Goal: Task Accomplishment & Management: Manage account settings

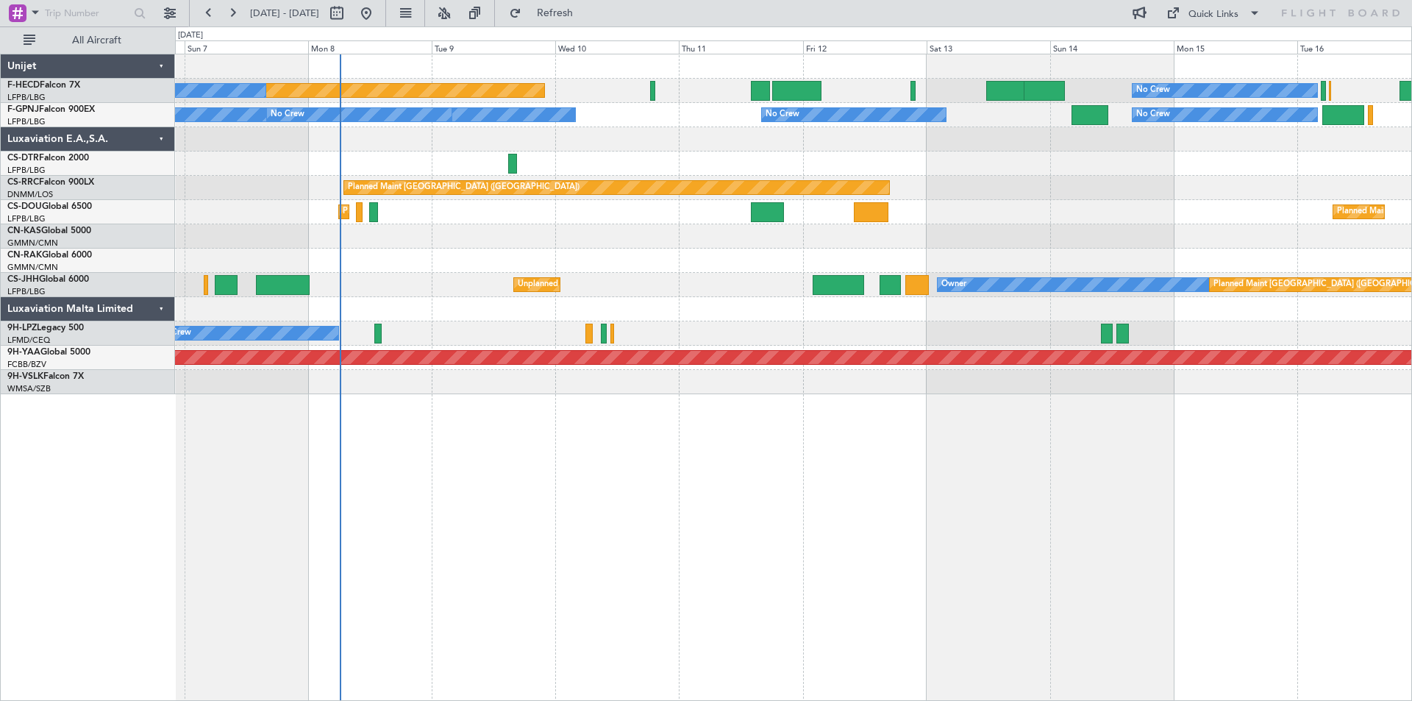
click at [749, 292] on div "Planned Maint [GEOGRAPHIC_DATA] ([GEOGRAPHIC_DATA]) No Crew No Crew No Crew No …" at bounding box center [793, 224] width 1236 height 340
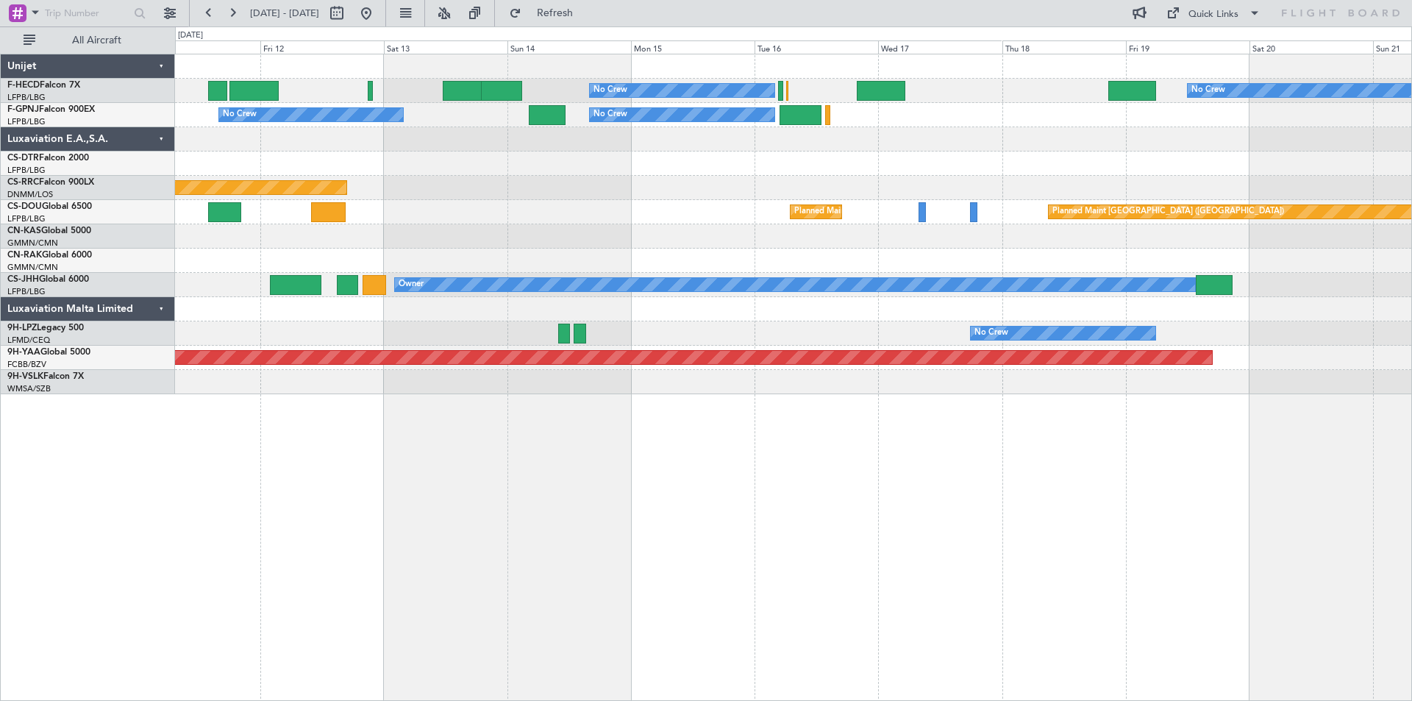
click at [656, 194] on div "Planned Maint [GEOGRAPHIC_DATA] ([GEOGRAPHIC_DATA])" at bounding box center [793, 188] width 1236 height 24
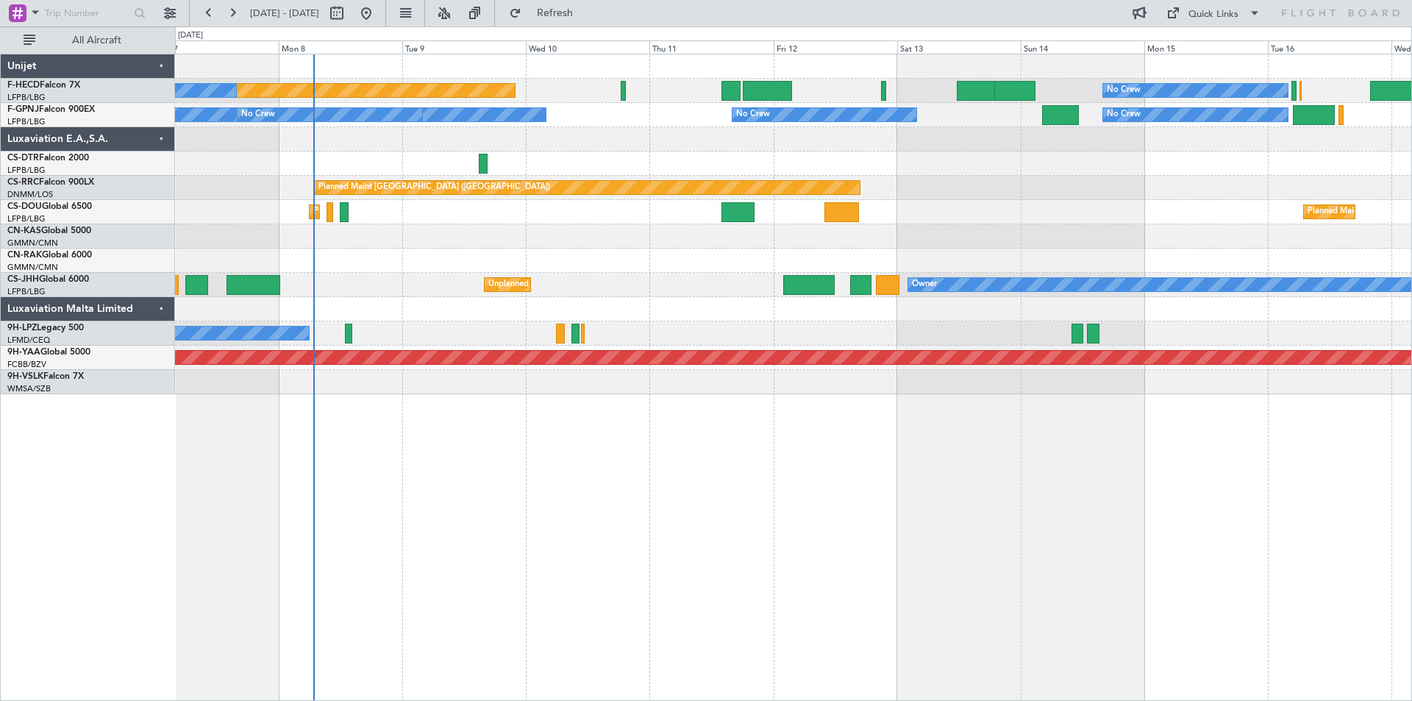
click at [1065, 238] on div "No Crew Planned Maint [GEOGRAPHIC_DATA] ([GEOGRAPHIC_DATA]) No Crew No Crew No …" at bounding box center [793, 224] width 1236 height 340
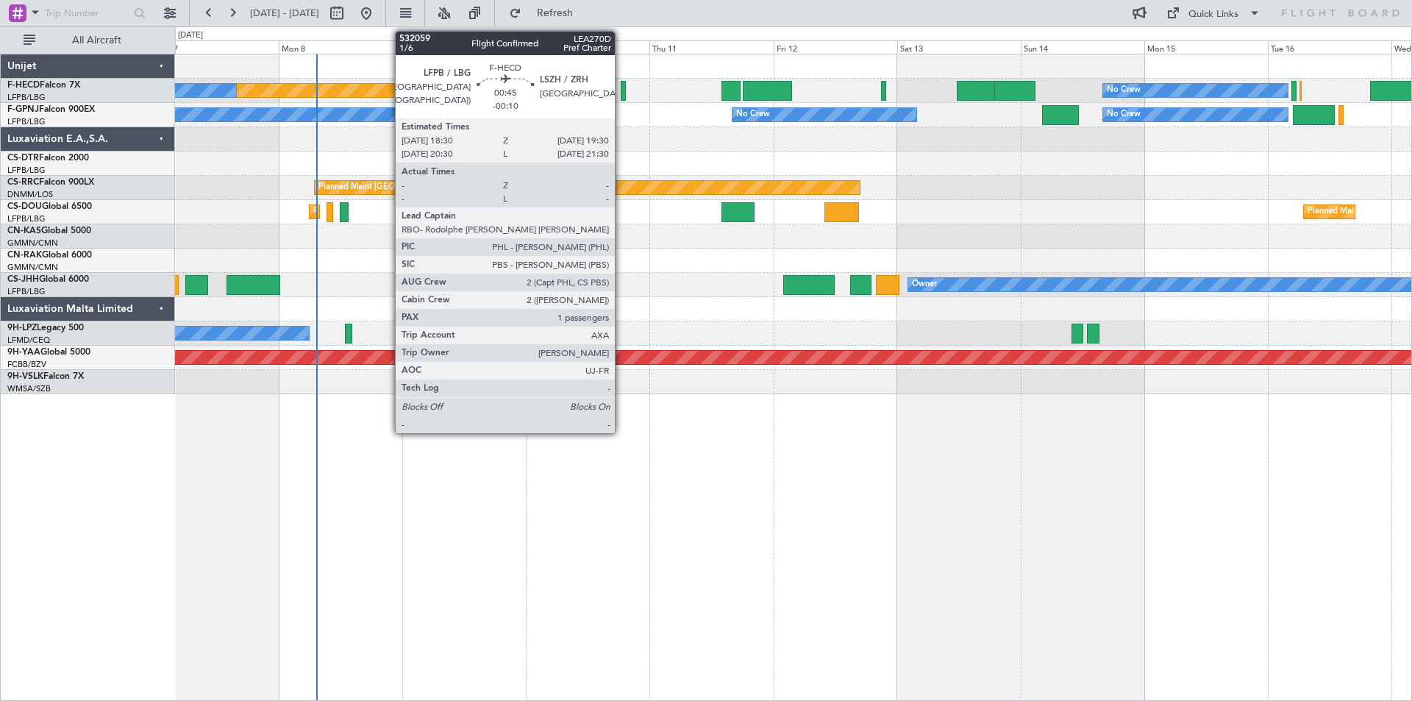
click at [621, 91] on div at bounding box center [623, 91] width 6 height 20
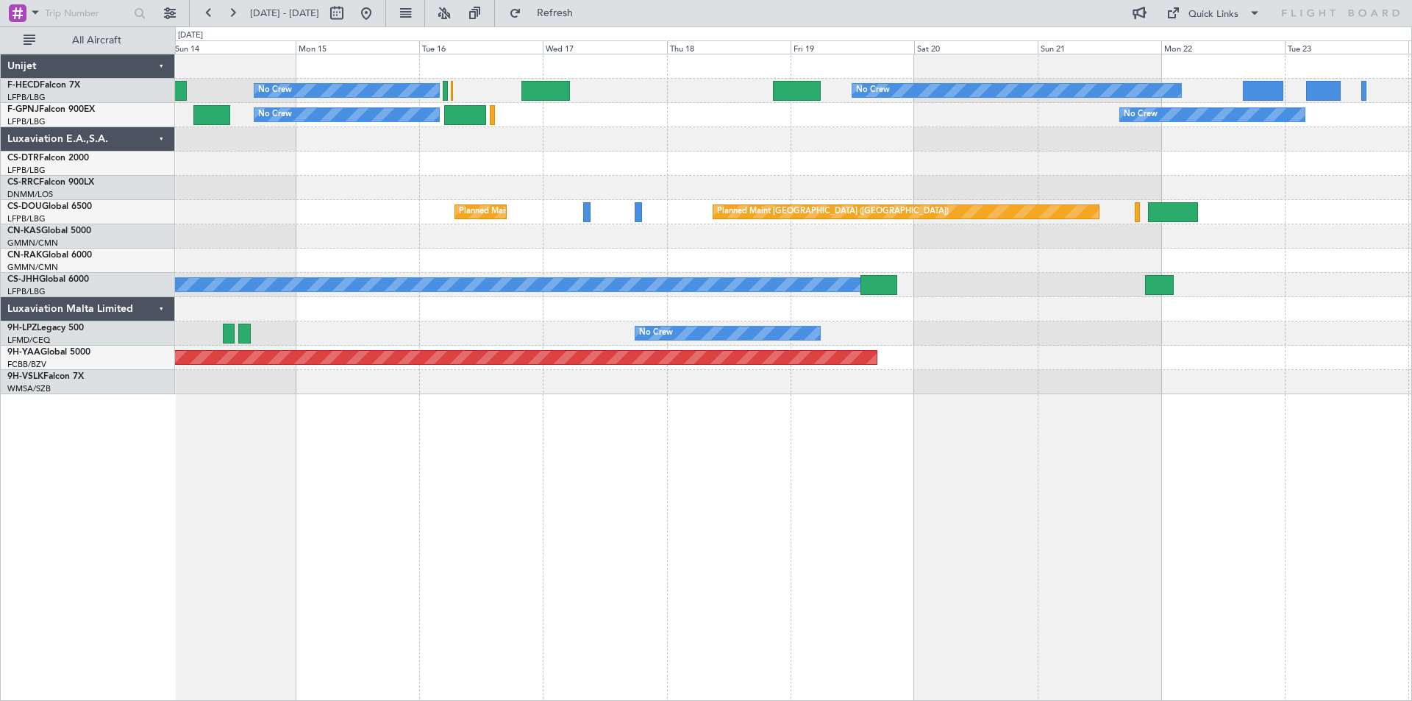
click at [396, 175] on div "No Crew No Crew No Crew No Crew No Crew No Crew Planned Maint [GEOGRAPHIC_DATA]…" at bounding box center [793, 224] width 1236 height 340
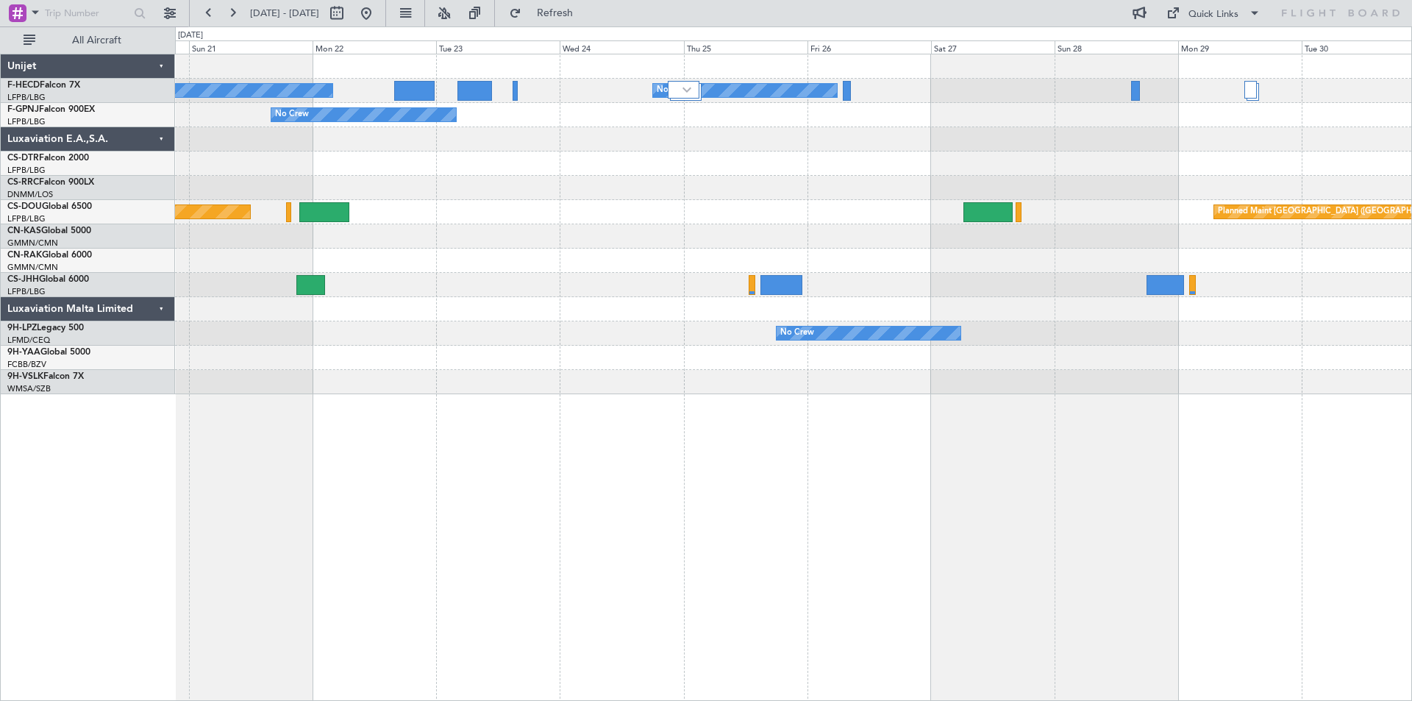
click at [415, 176] on div at bounding box center [793, 188] width 1236 height 24
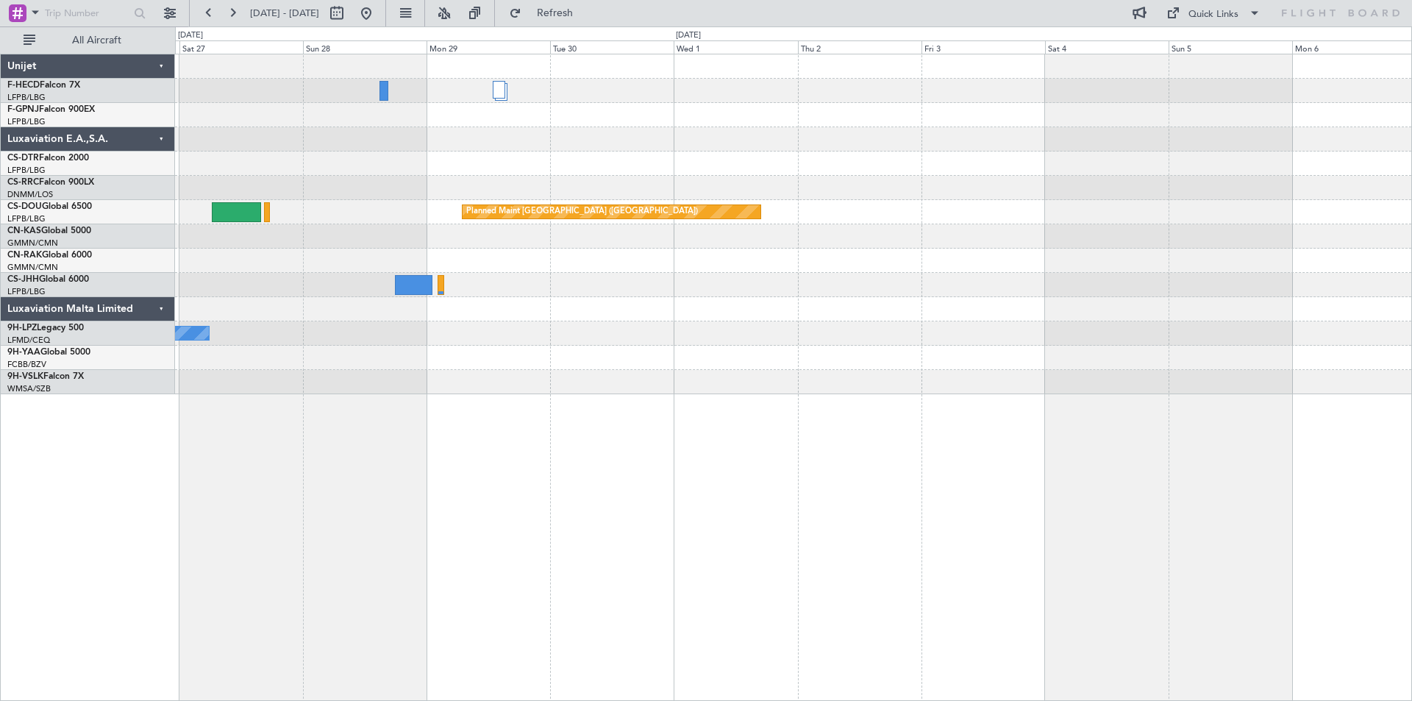
click at [492, 176] on div "No Crew Planned Maint [GEOGRAPHIC_DATA] ([GEOGRAPHIC_DATA]) No Crew" at bounding box center [793, 224] width 1236 height 340
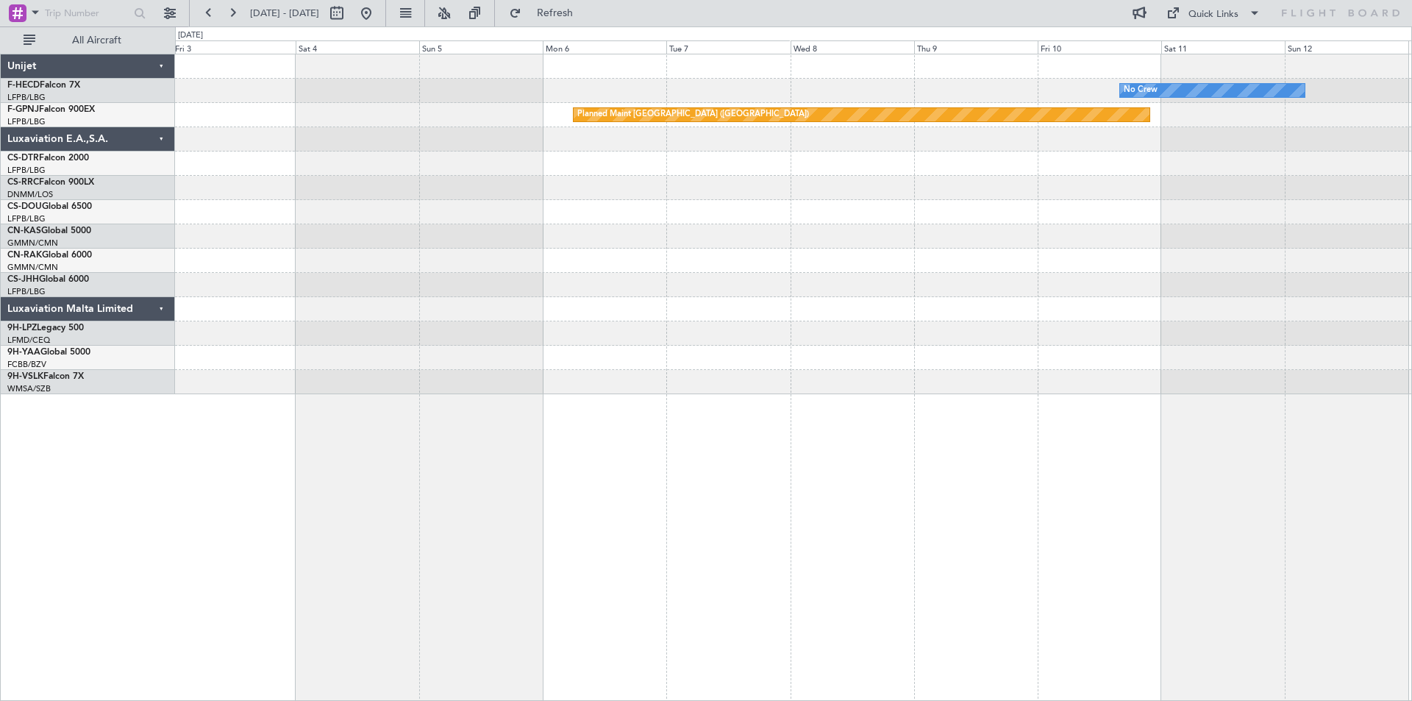
click at [368, 175] on div at bounding box center [793, 163] width 1236 height 24
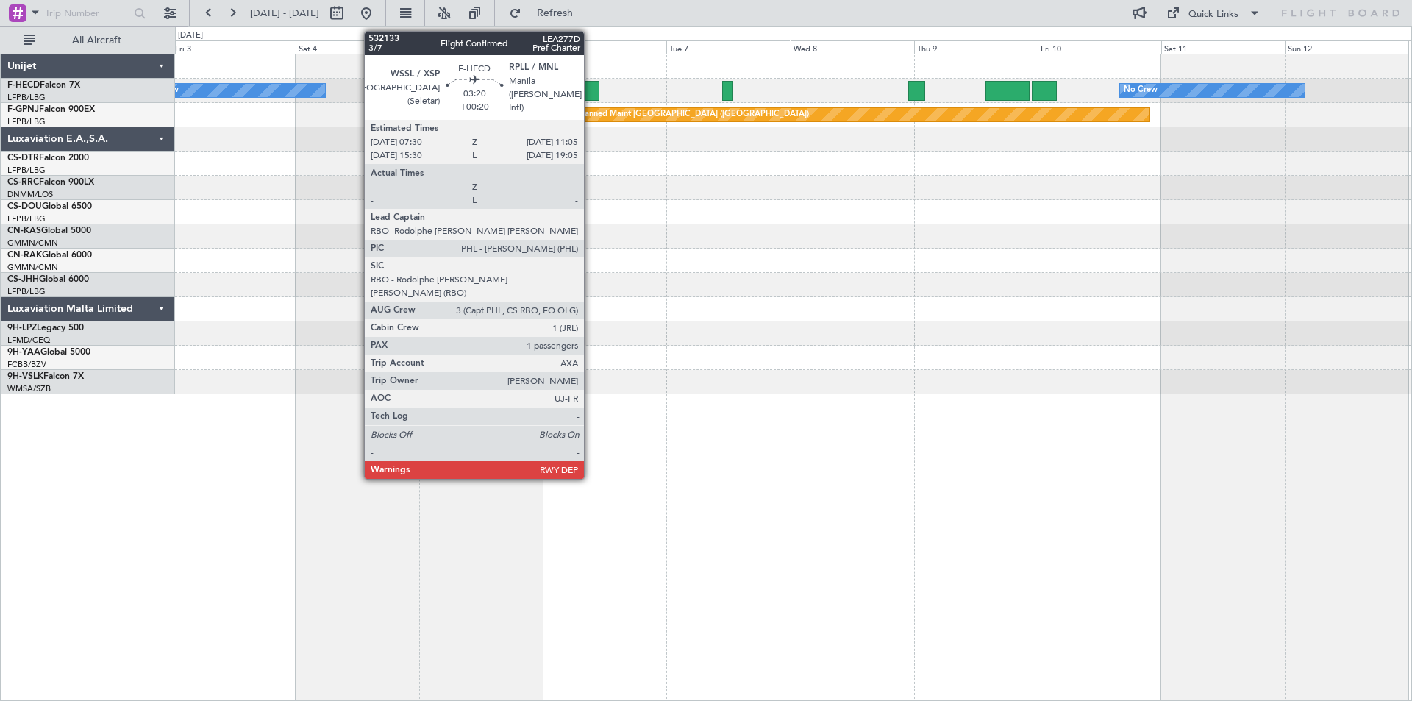
click at [590, 87] on div at bounding box center [590, 91] width 19 height 20
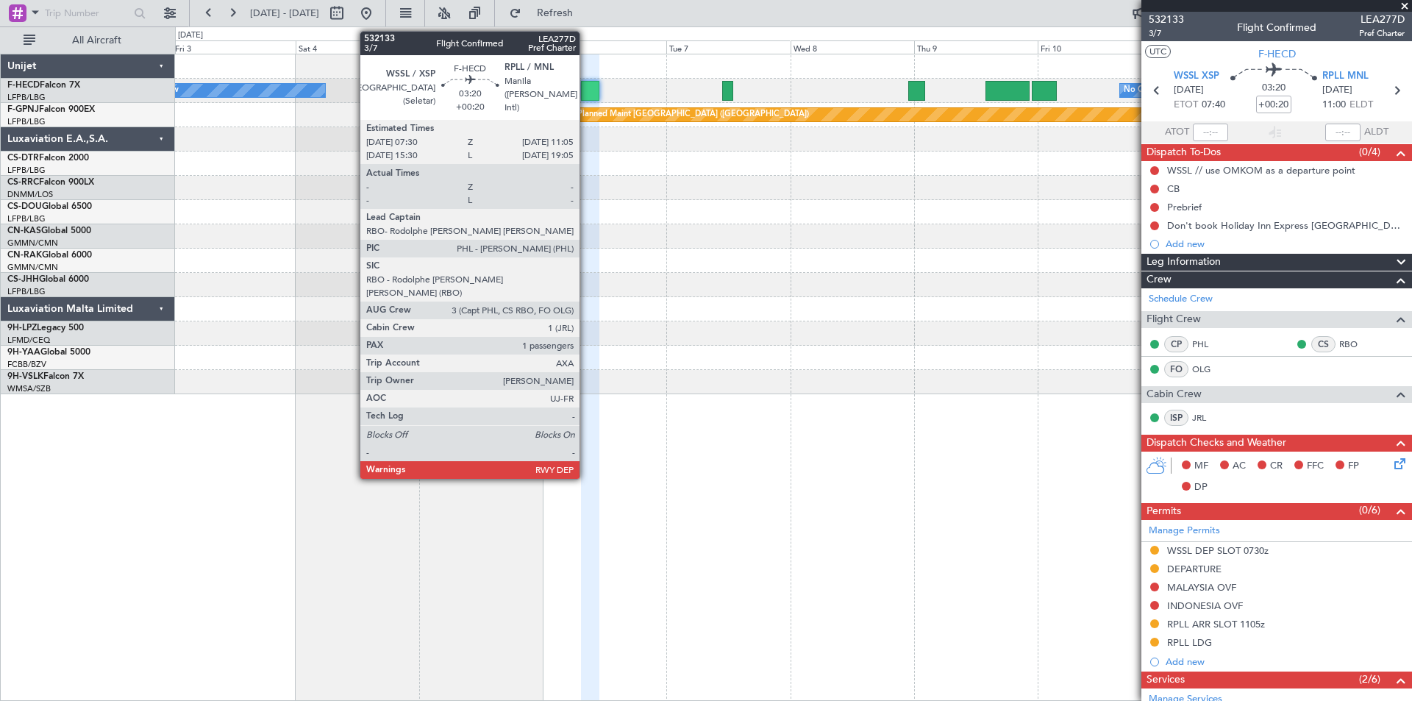
click at [587, 93] on div at bounding box center [590, 91] width 19 height 20
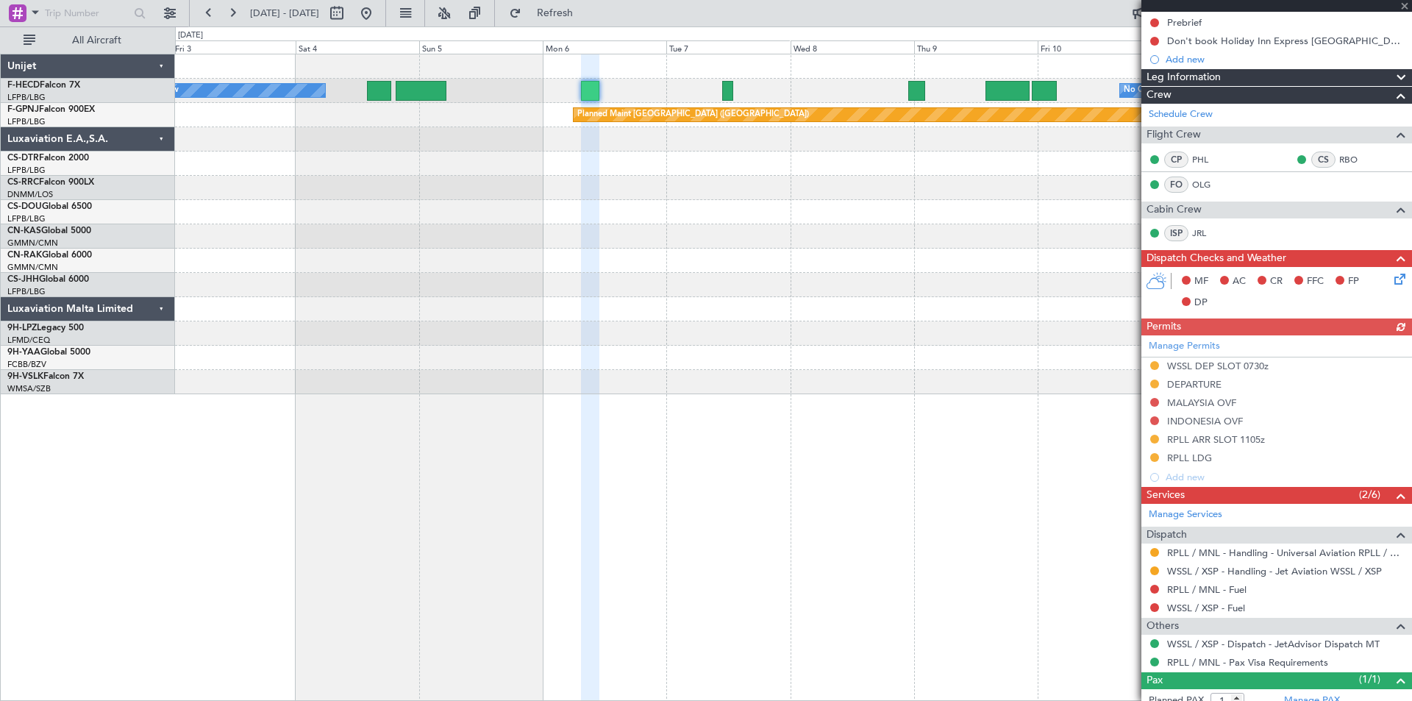
scroll to position [221, 0]
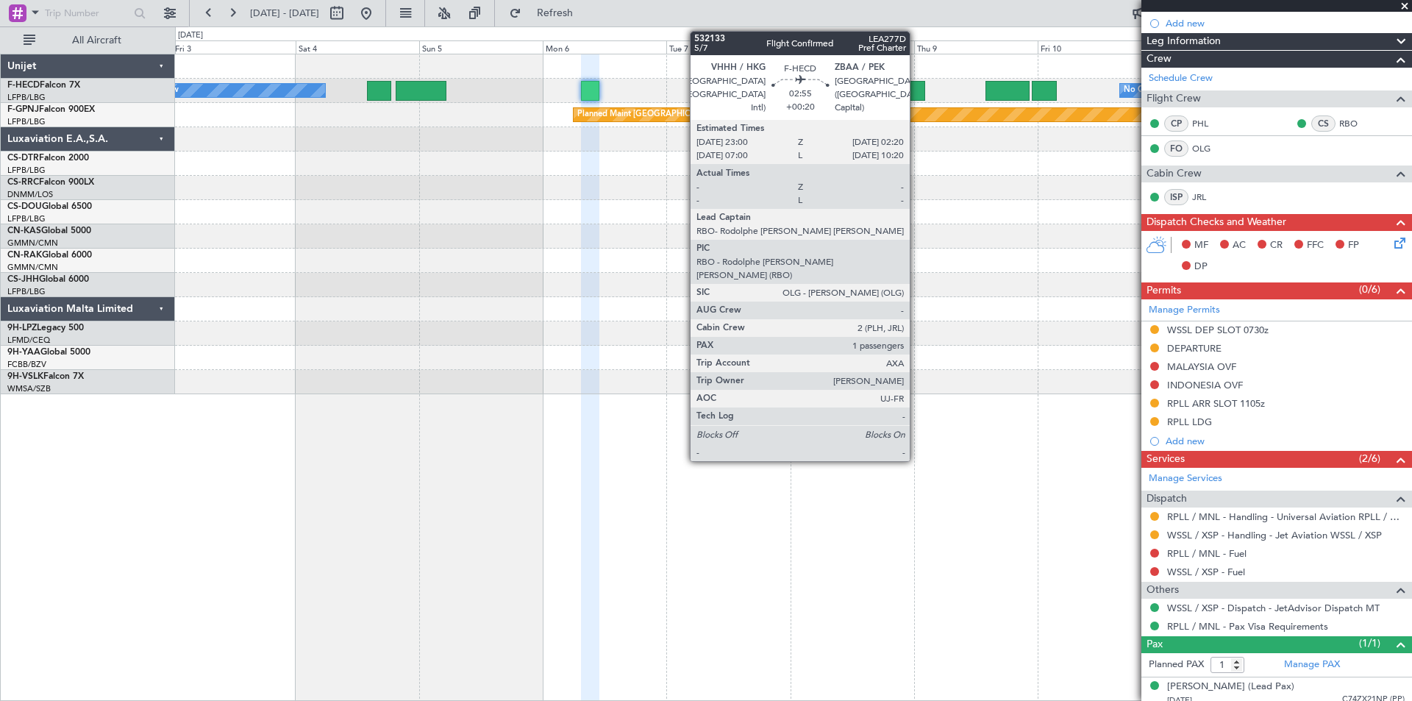
click at [916, 85] on div at bounding box center [917, 91] width 18 height 20
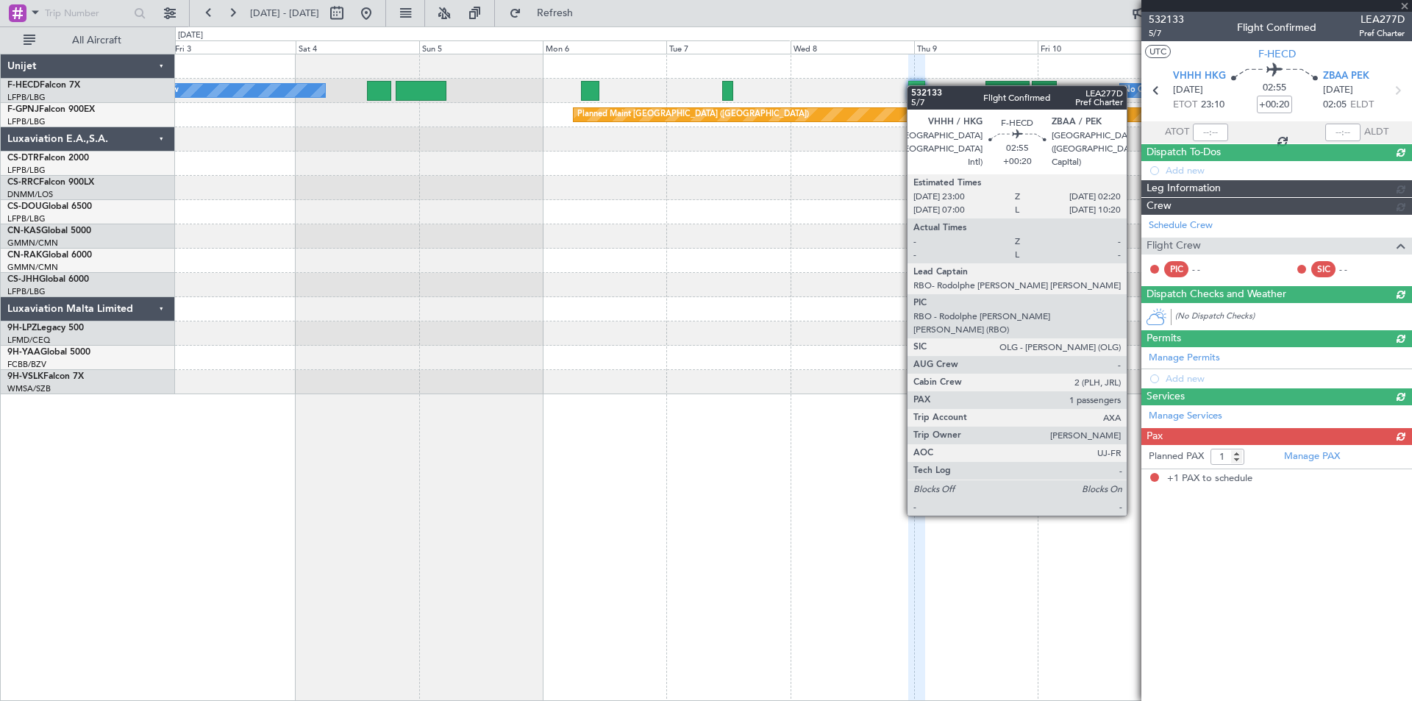
scroll to position [0, 0]
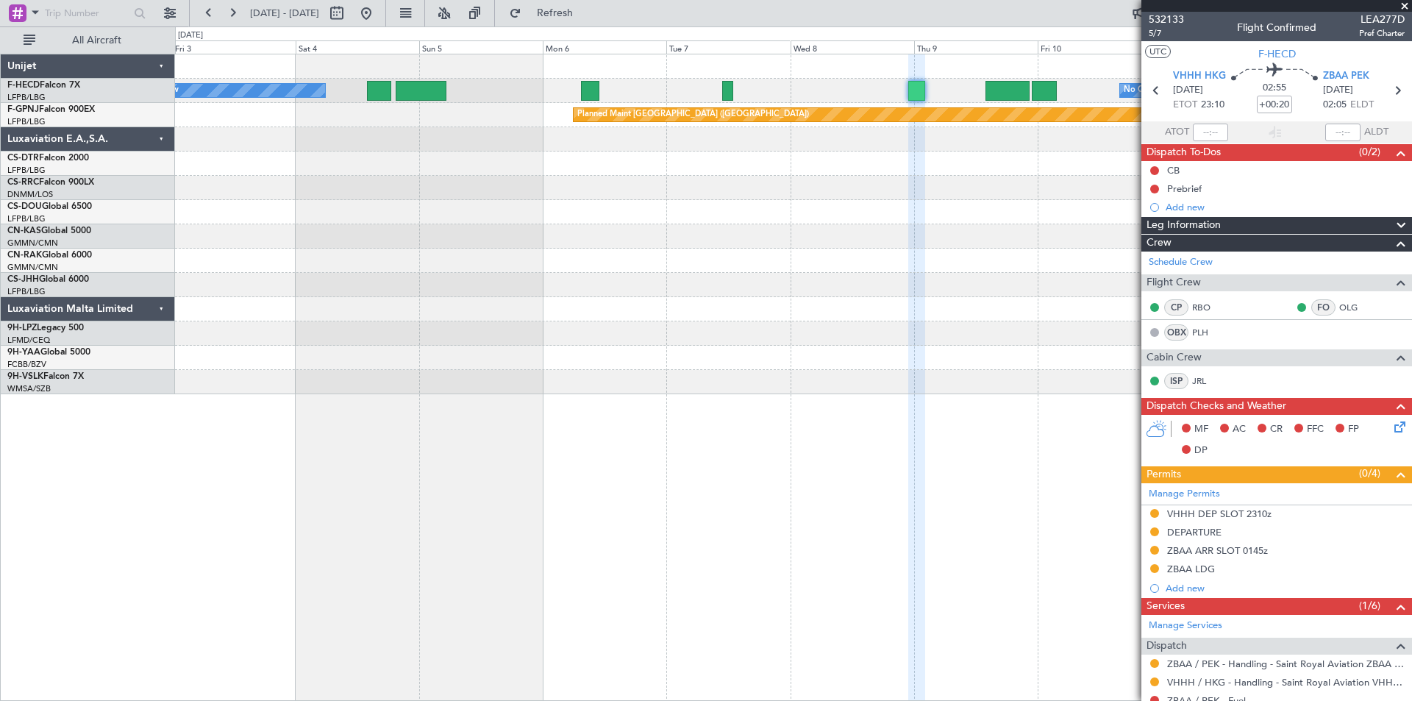
click at [1403, 4] on span at bounding box center [1404, 6] width 15 height 13
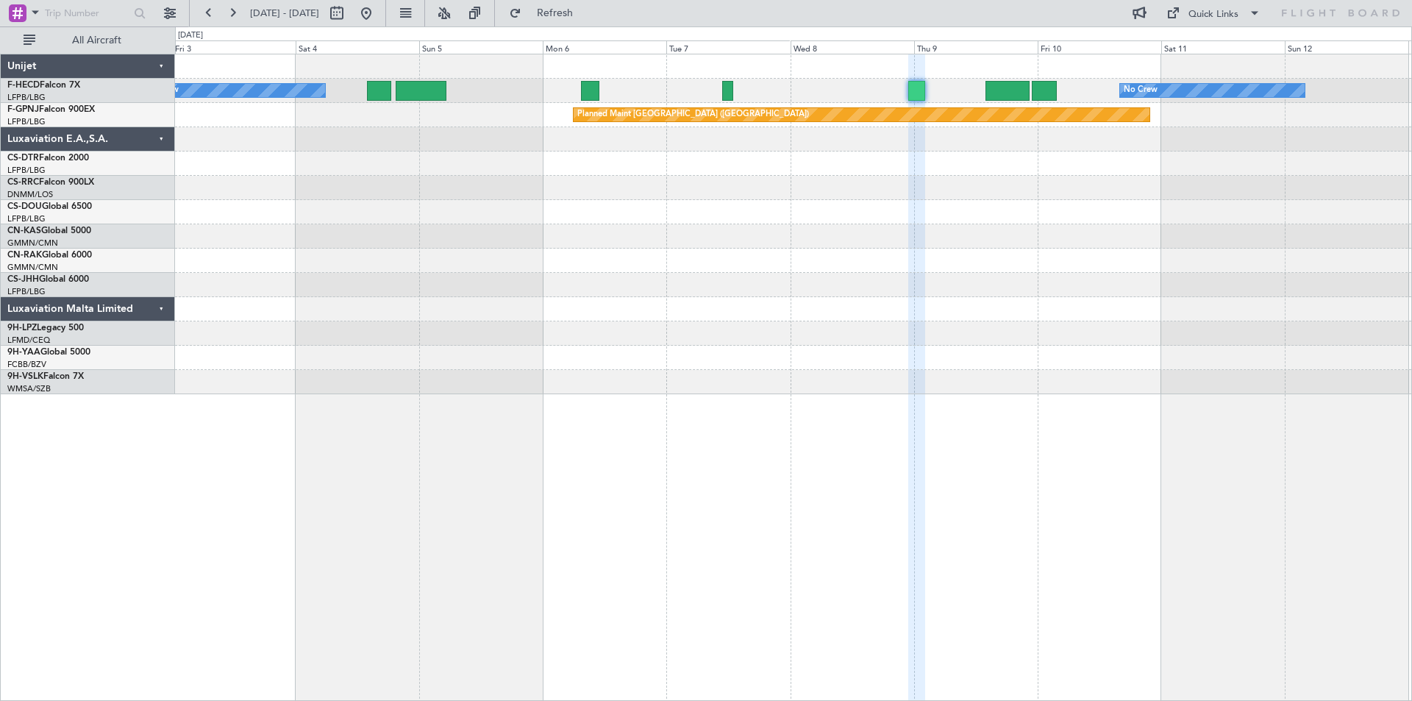
type input "0"
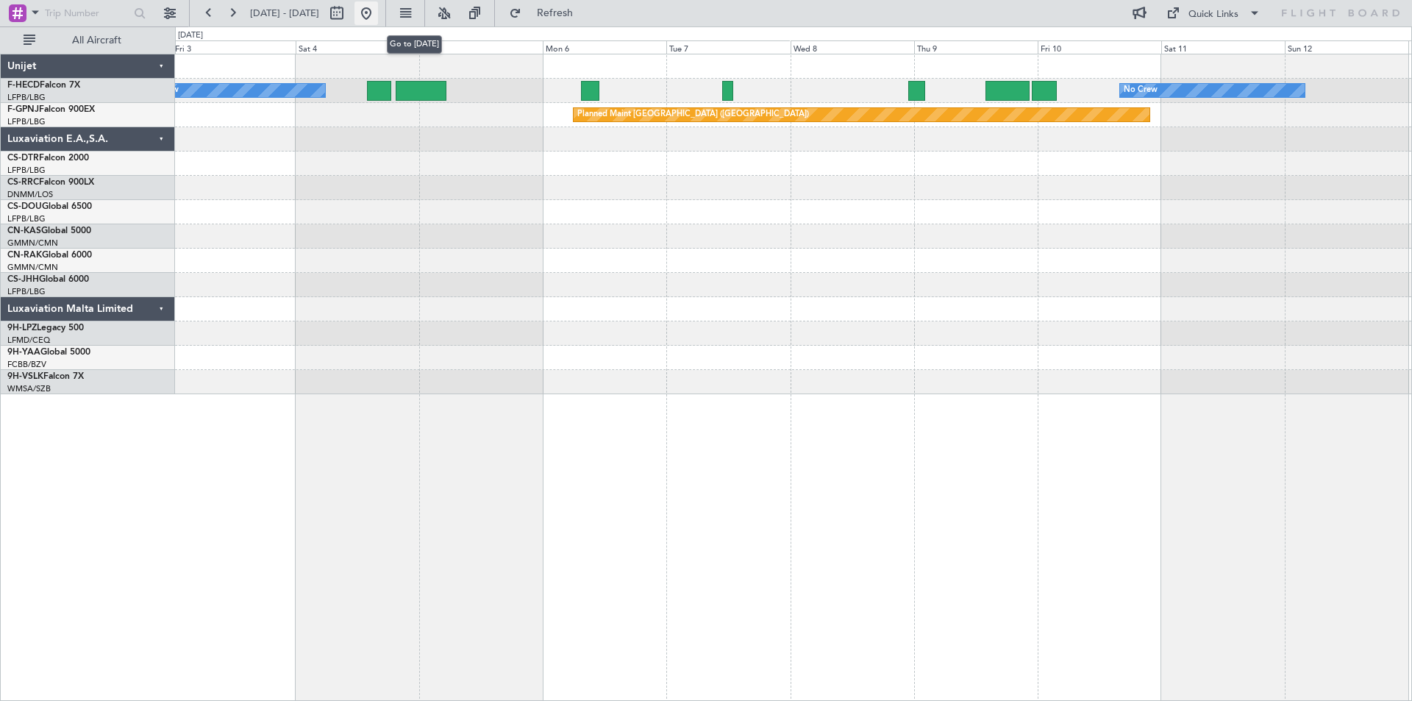
click at [378, 13] on button at bounding box center [366, 13] width 24 height 24
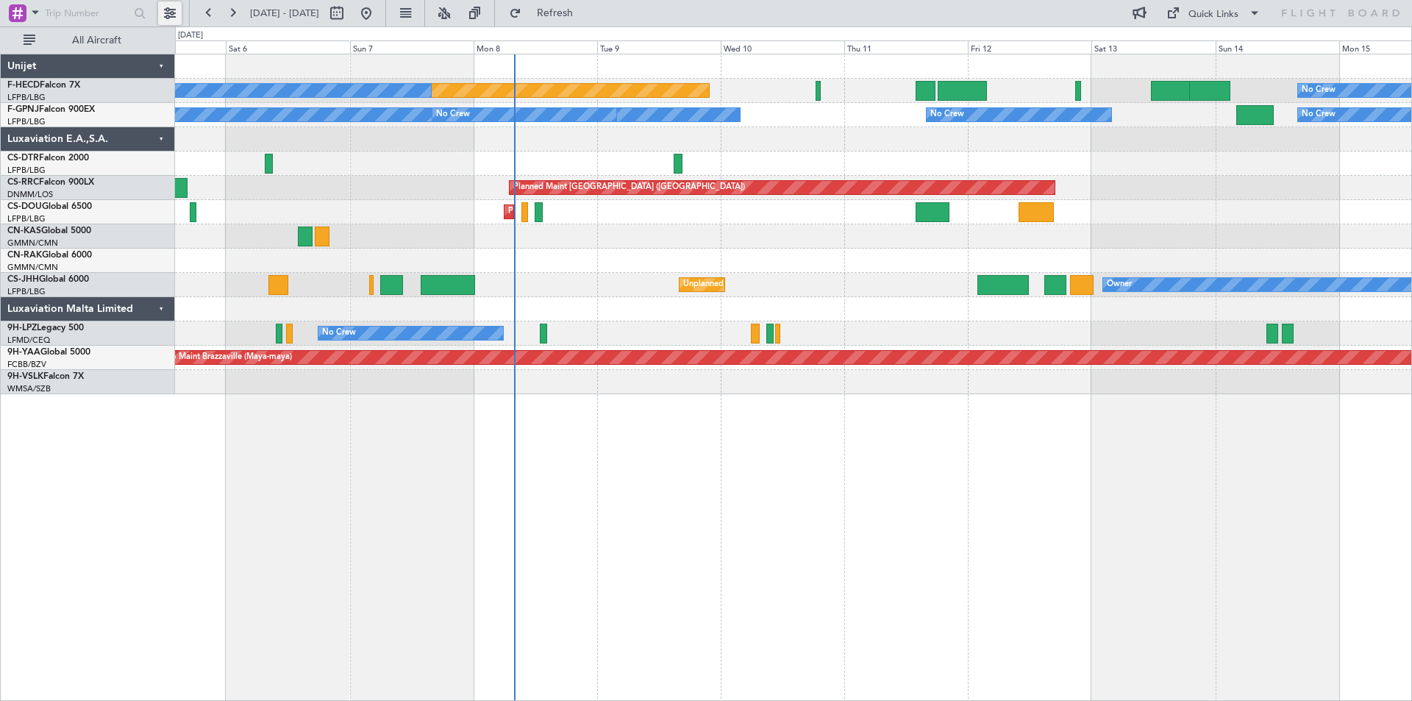
click at [171, 12] on button at bounding box center [170, 13] width 24 height 24
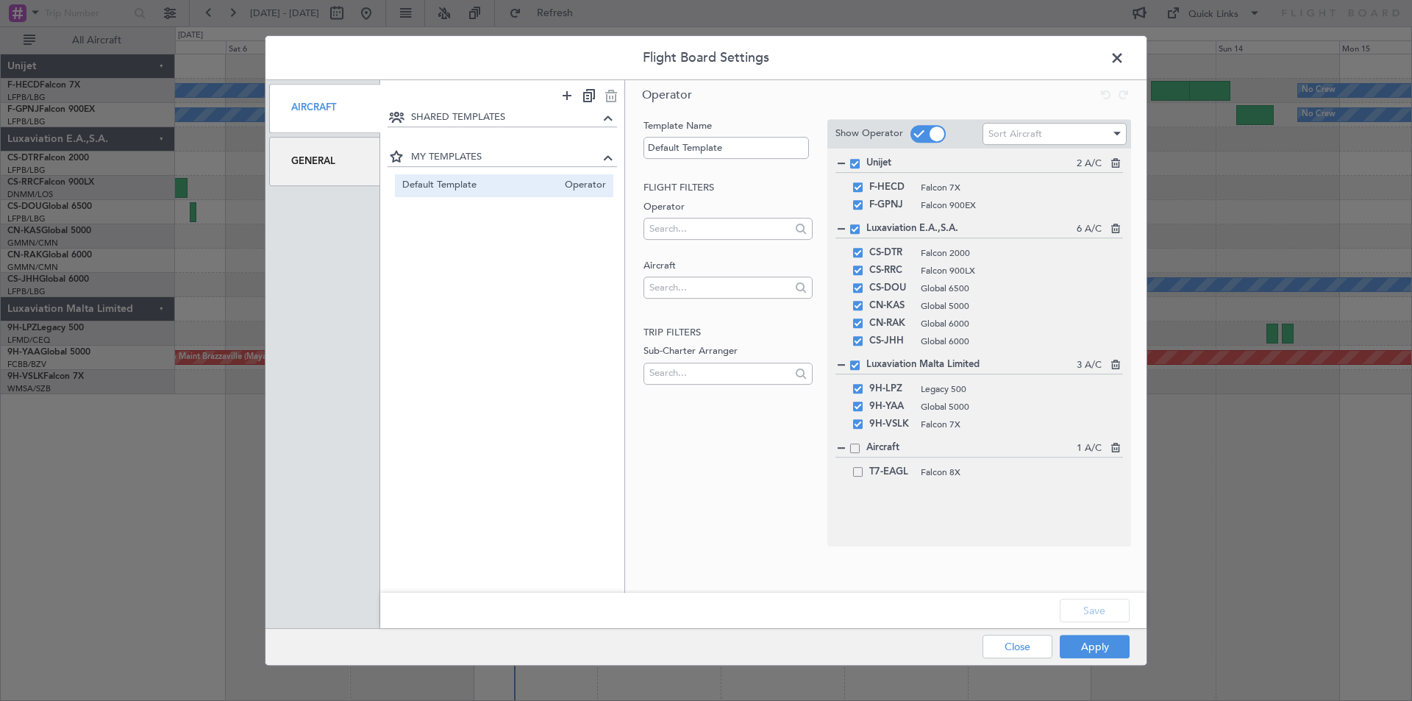
click at [332, 163] on div "General" at bounding box center [324, 161] width 111 height 49
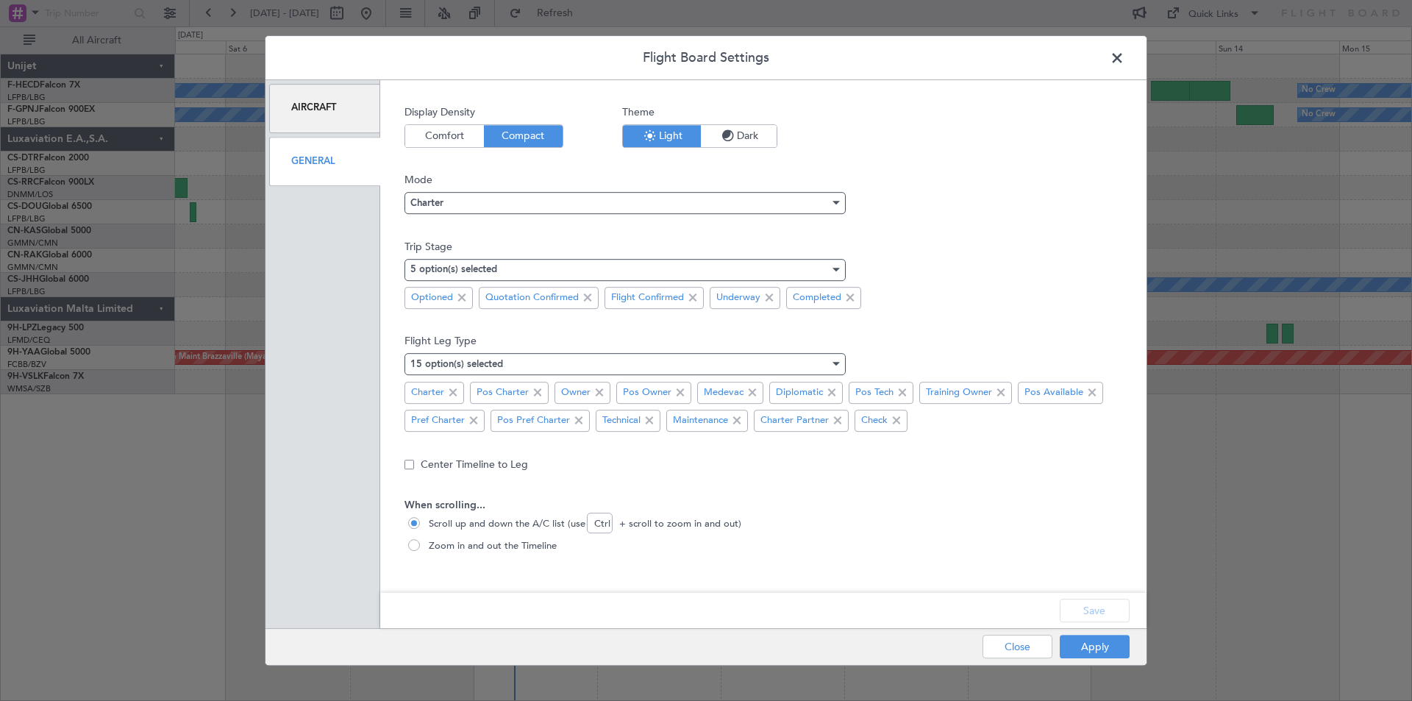
click at [479, 545] on span "Zoom in and out the Timeline" at bounding box center [490, 546] width 134 height 15
click at [423, 545] on input "Zoom in and out the Timeline" at bounding box center [415, 546] width 15 height 15
radio input "true"
click at [1091, 609] on button "Save" at bounding box center [1094, 610] width 70 height 24
click at [1093, 648] on button "Apply" at bounding box center [1094, 646] width 70 height 24
